Goal: Find specific page/section: Find specific page/section

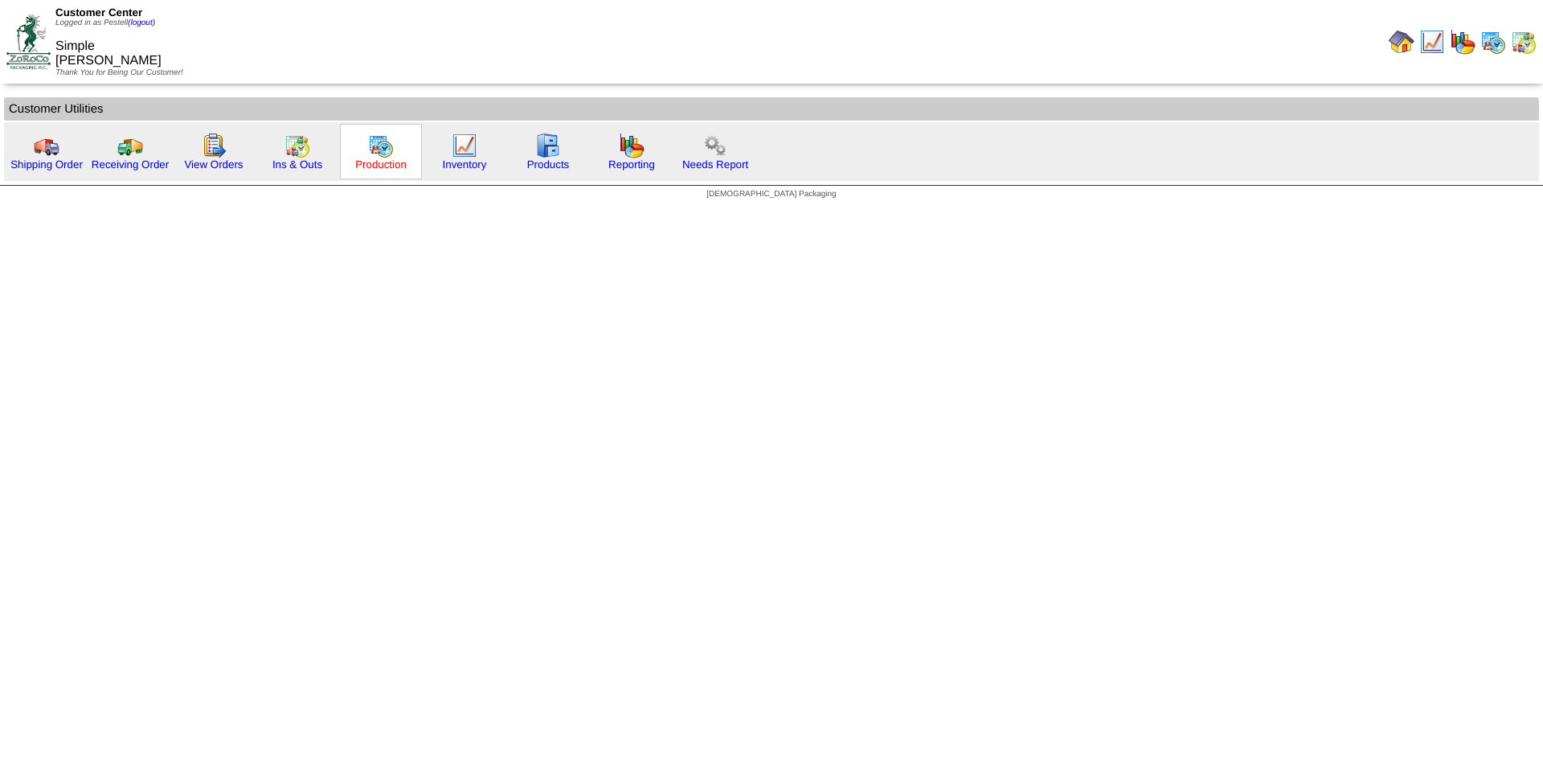
click at [372, 166] on link "Production" at bounding box center [380, 164] width 51 height 12
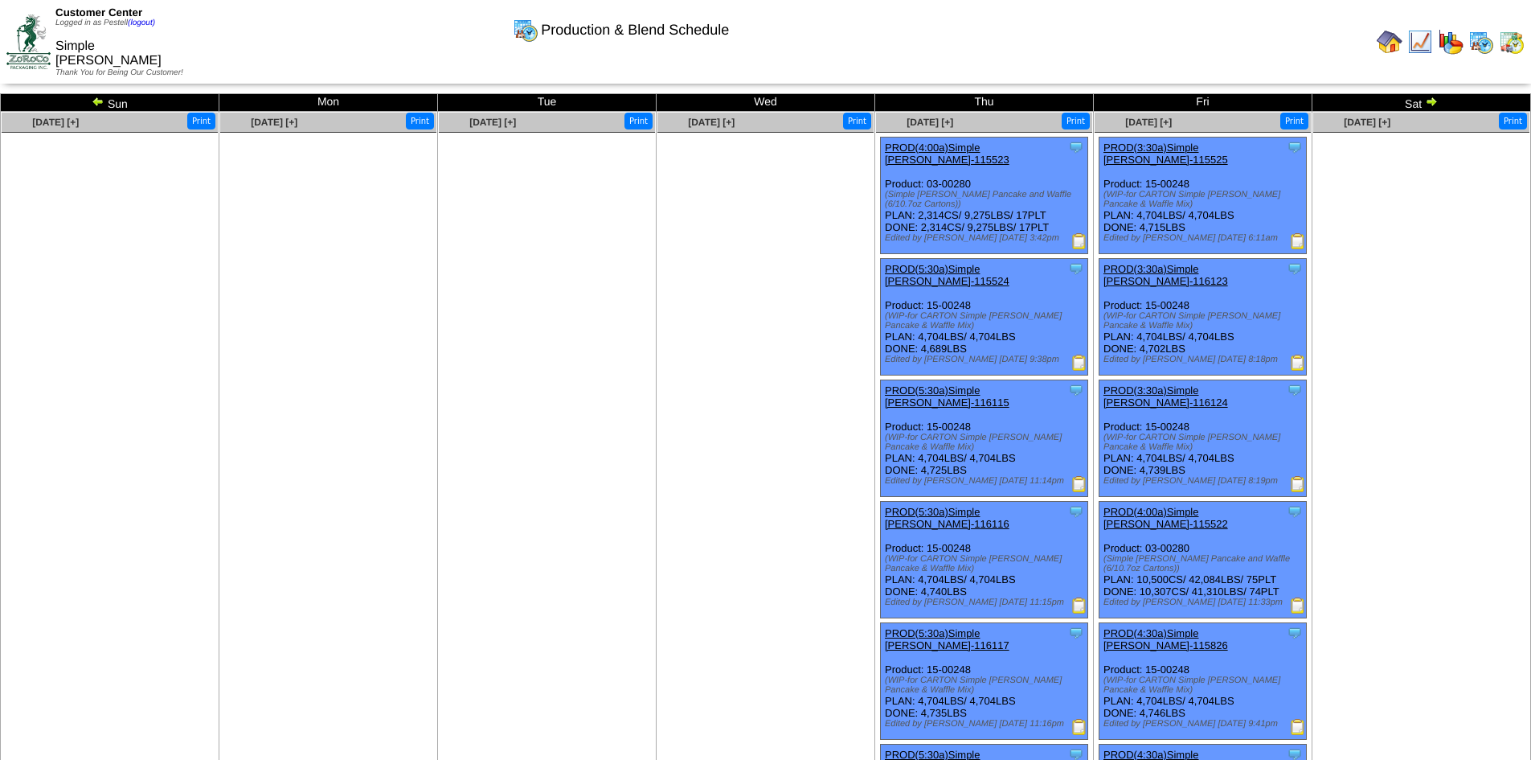
click at [1429, 103] on img at bounding box center [1431, 101] width 13 height 13
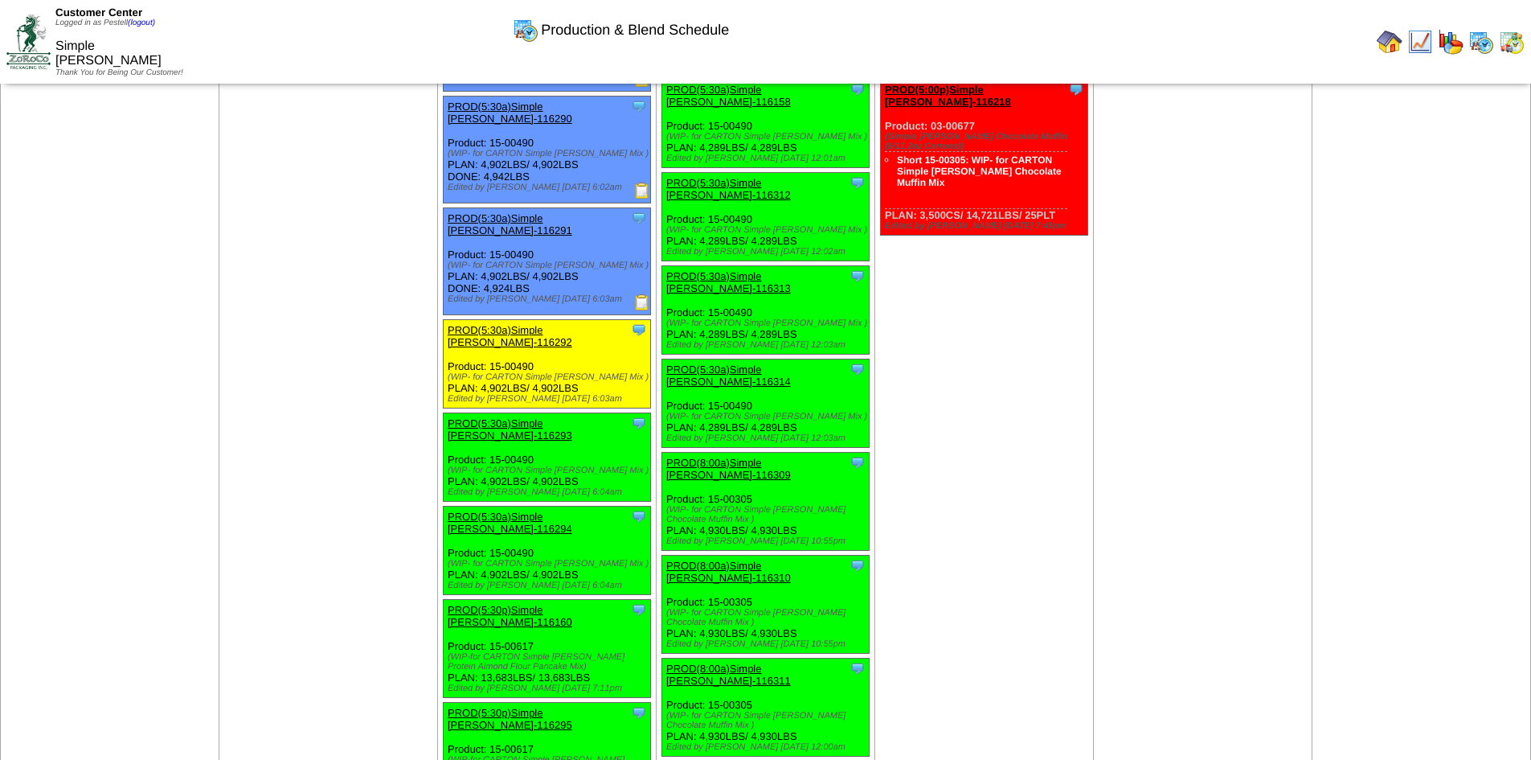
scroll to position [643, 0]
